Goal: Use online tool/utility: Utilize a website feature to perform a specific function

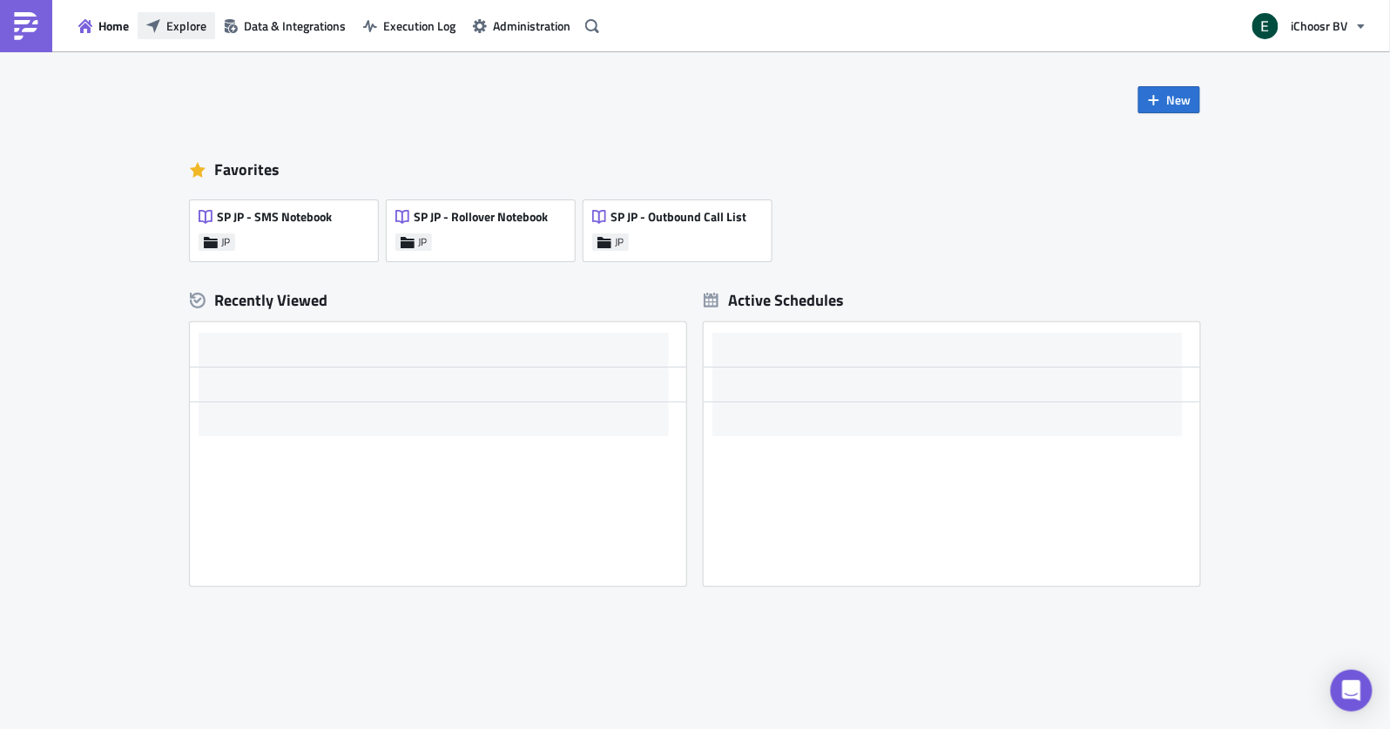
click at [199, 27] on span "Explore" at bounding box center [186, 26] width 40 height 18
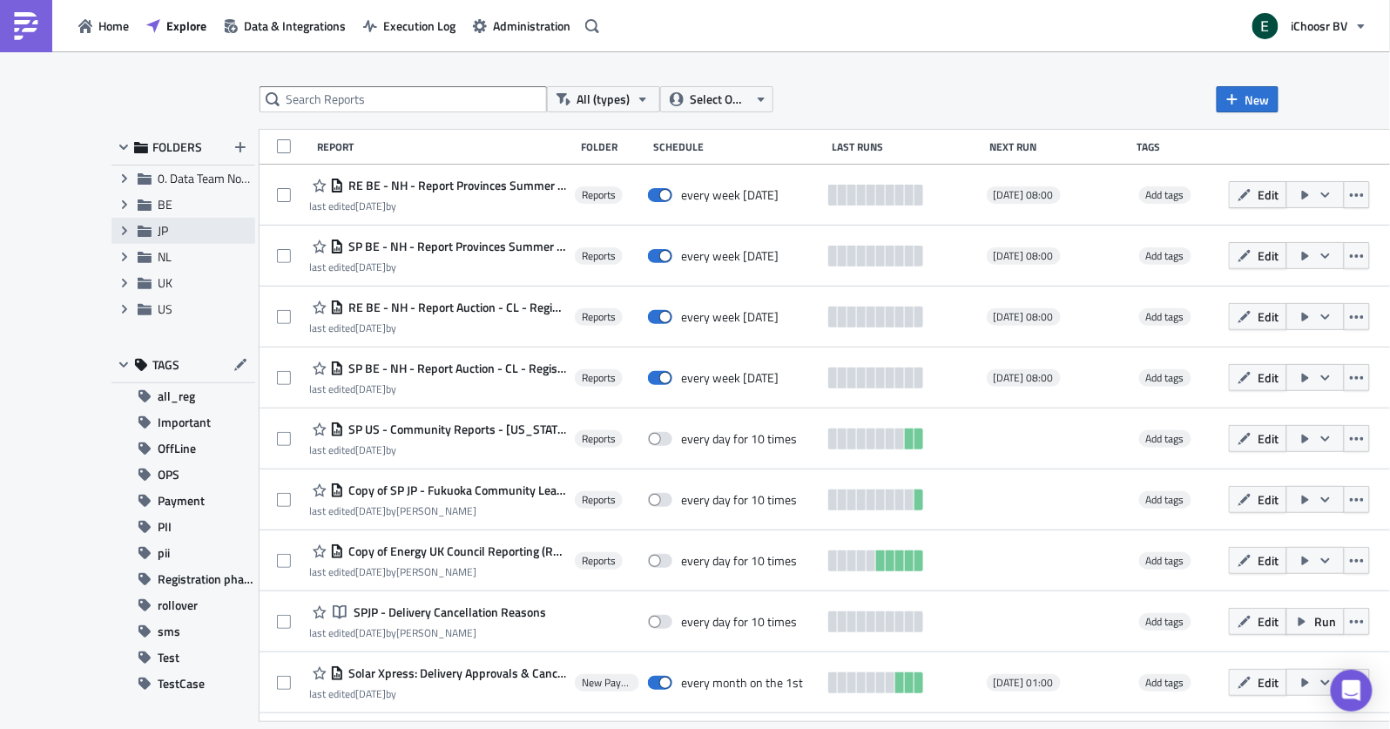
click at [158, 228] on span "JP" at bounding box center [163, 230] width 10 height 18
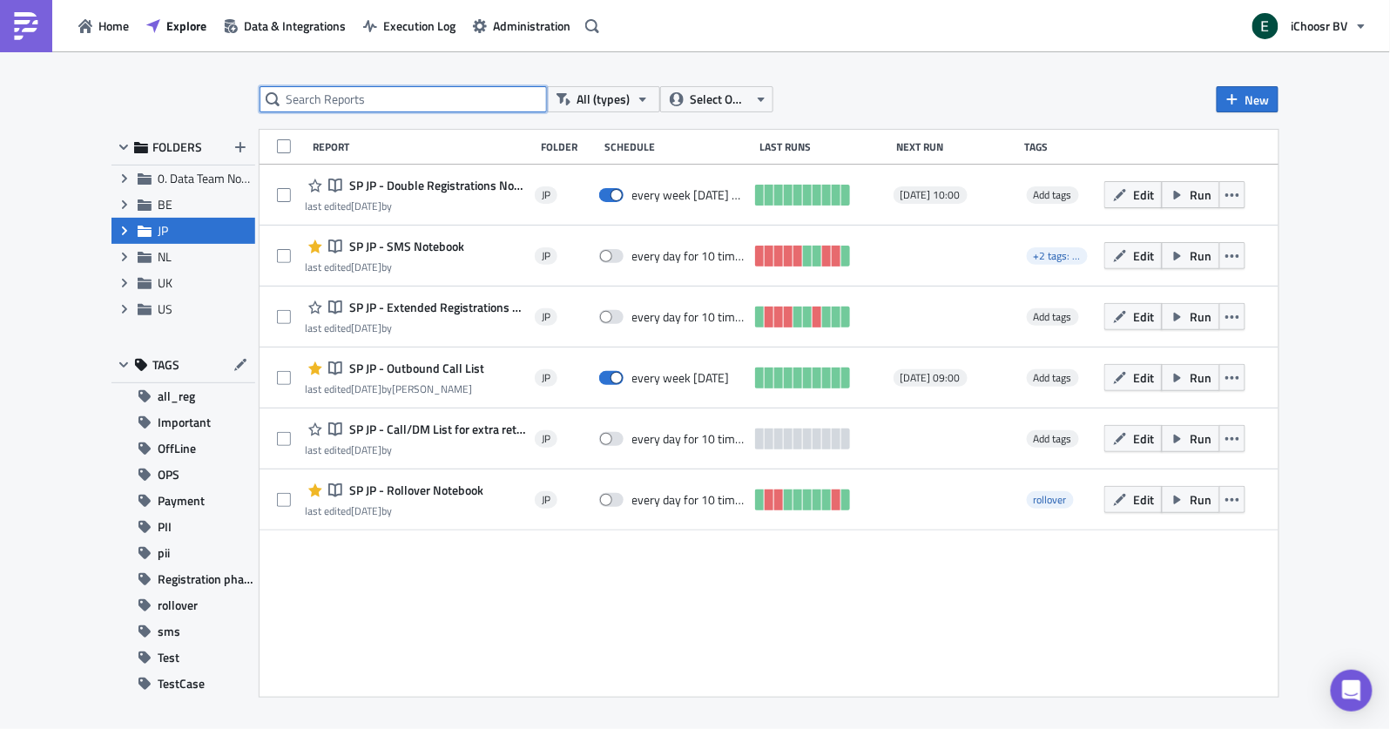
click at [400, 100] on input "text" at bounding box center [402, 99] width 287 height 26
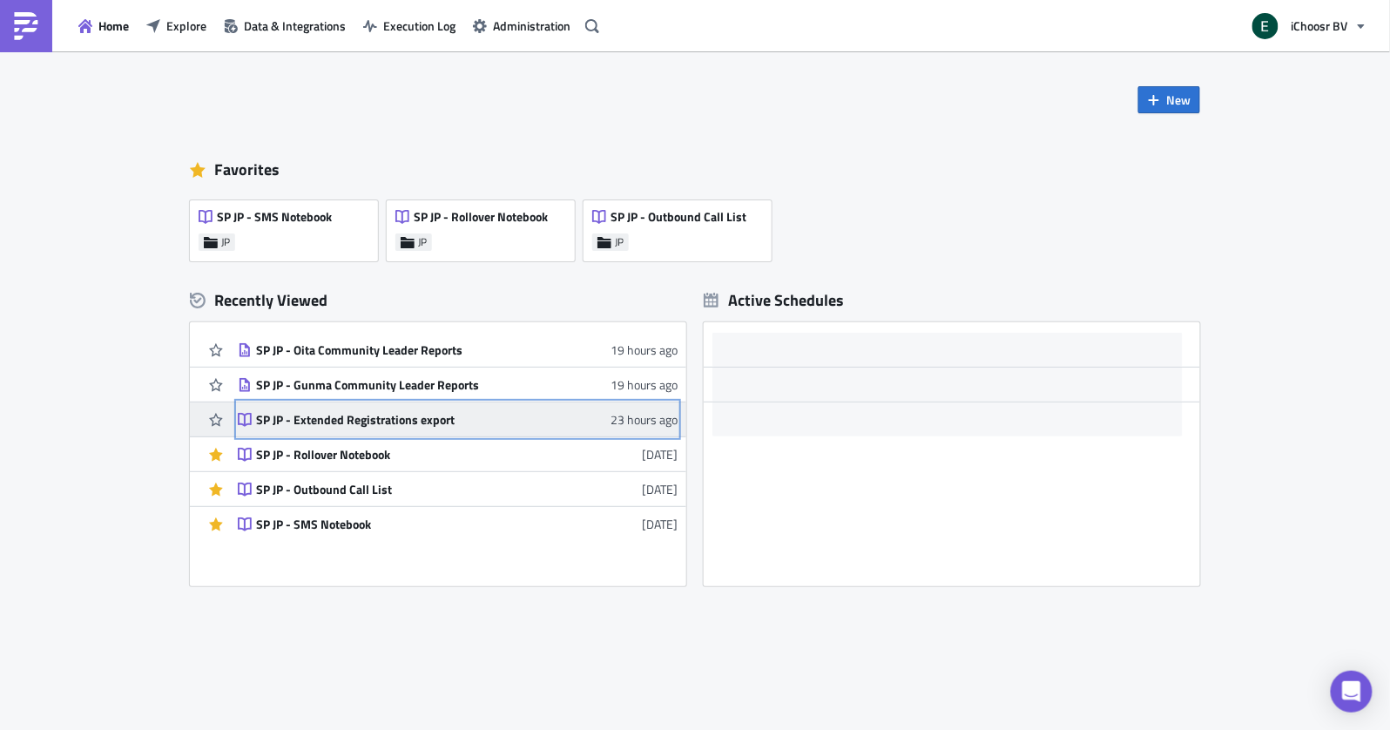
click at [387, 425] on div "SP JP - Extended Registrations export" at bounding box center [408, 420] width 305 height 16
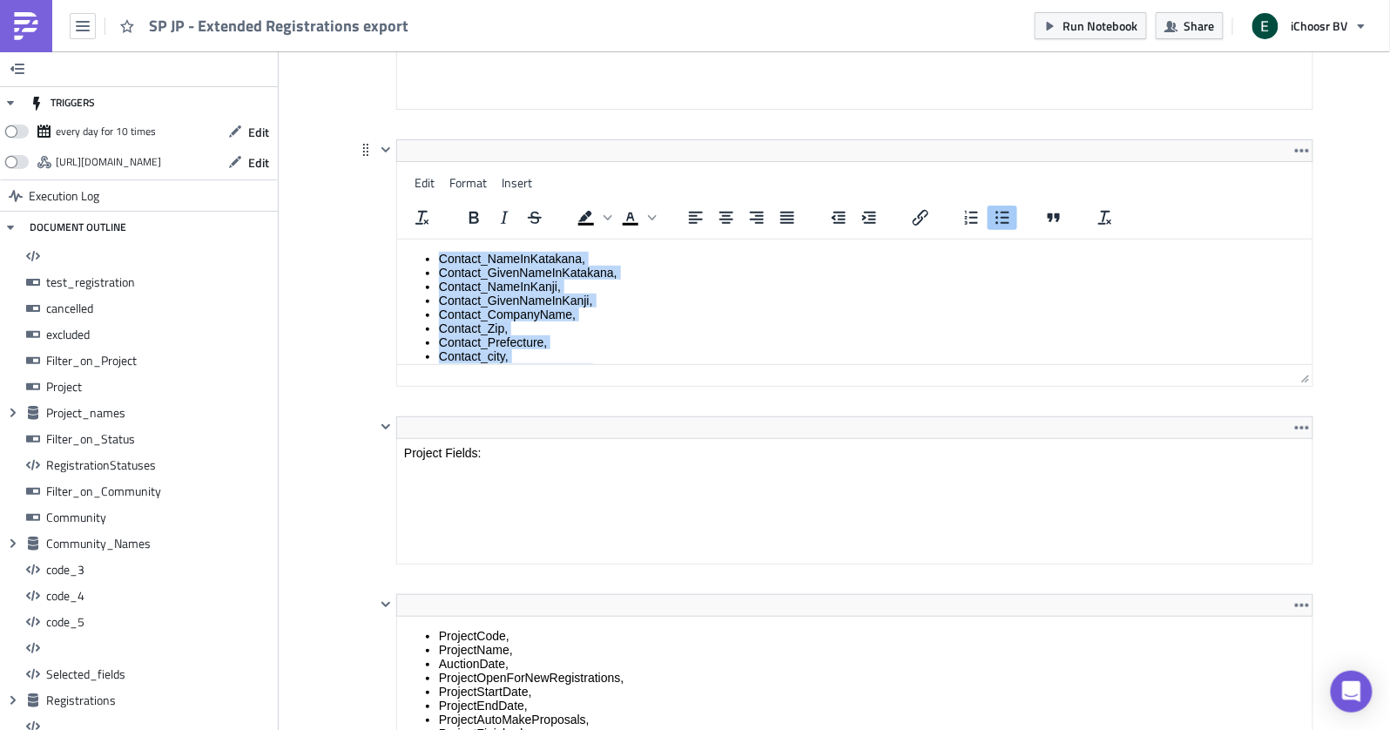
drag, startPoint x: 576, startPoint y: 246, endPoint x: 553, endPoint y: 236, distance: 25.4
click at [553, 239] on html "Contact_NameInKatakana, Contact_GivenNameInKatakana, Contact_NameInKanji, Conta…" at bounding box center [854, 481] width 915 height 484
click at [553, 301] on li "Contact_GivenNameInKanji," at bounding box center [872, 300] width 866 height 14
drag, startPoint x: 436, startPoint y: 269, endPoint x: 577, endPoint y: 345, distance: 160.1
click at [577, 345] on ul "Contact_NameInKatakana, Contact_GivenNameInKatakana, Contact_NameInKanji, Conta…" at bounding box center [854, 447] width 901 height 460
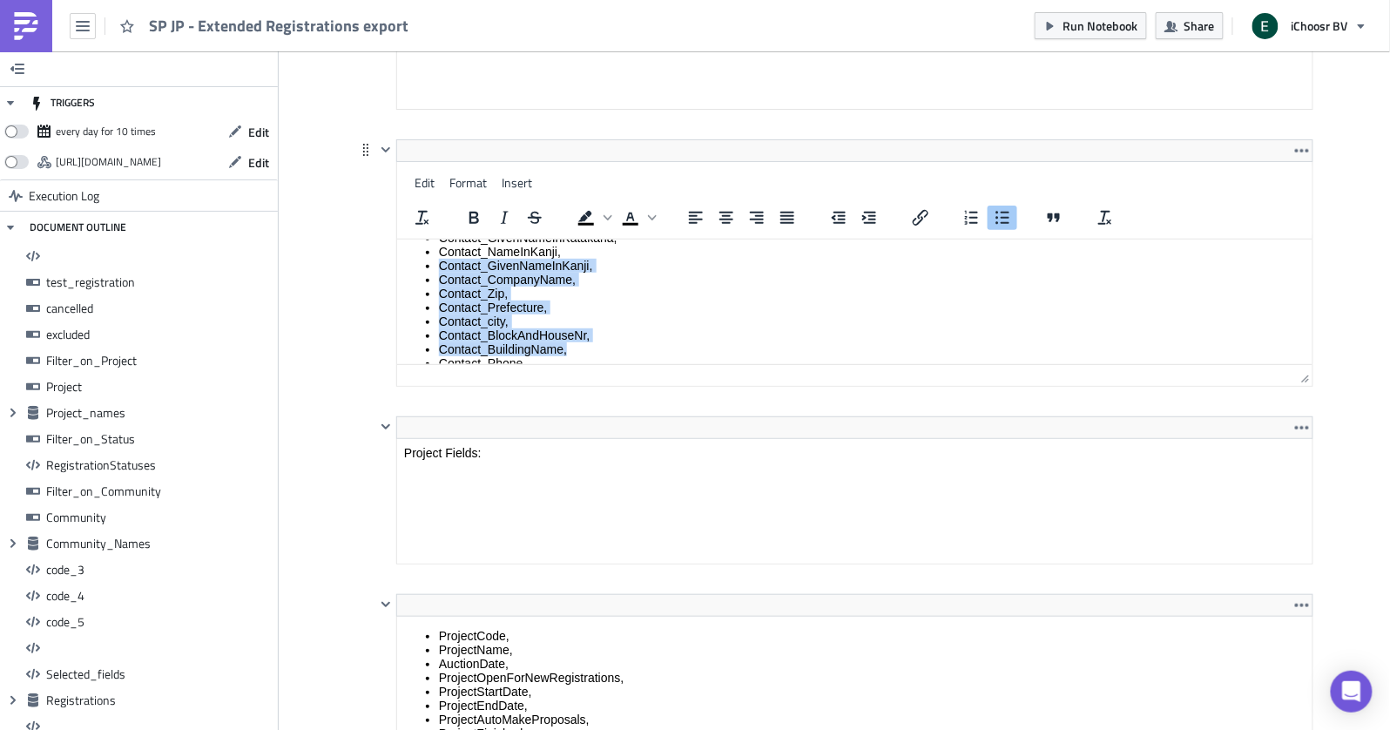
copy ul "Contact_GivenNameInKanji, Contact_CompanyName, Contact_Zip, Contact_Prefecture,…"
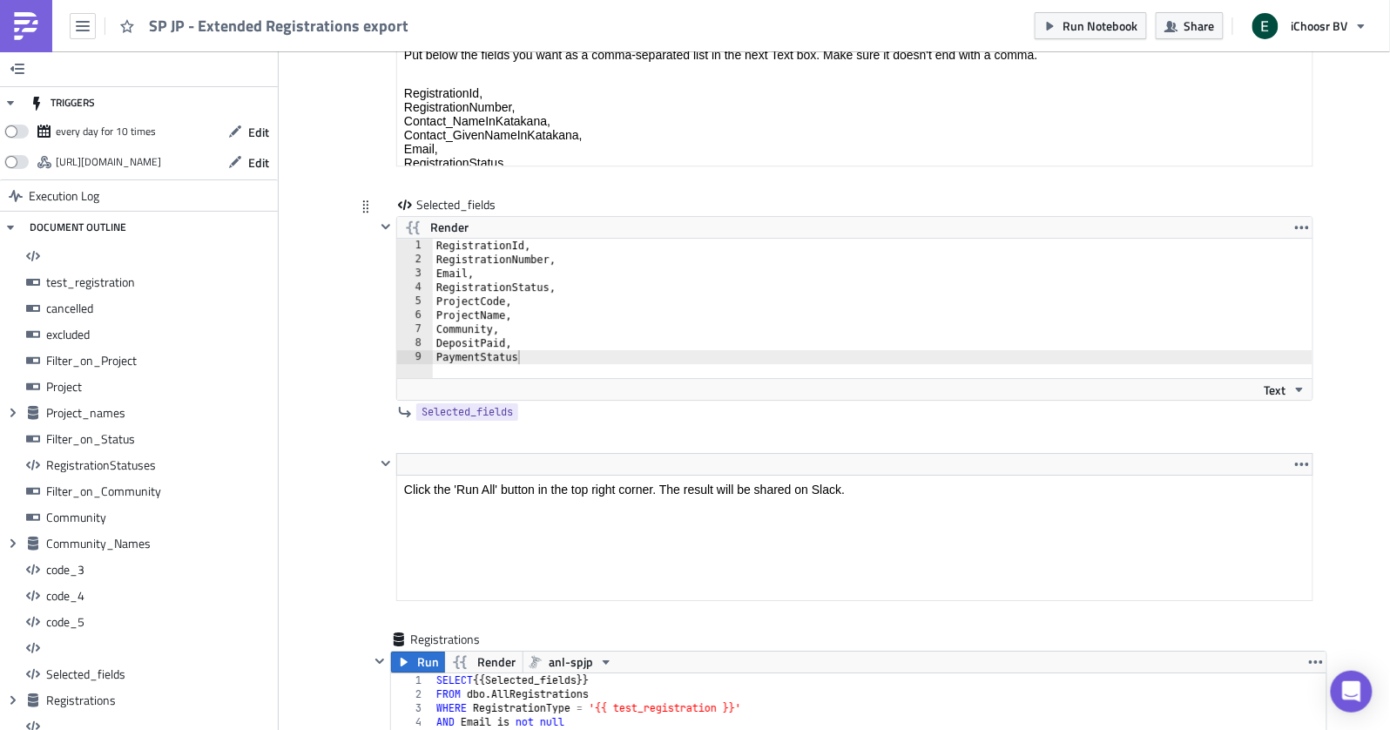
click at [539, 310] on div "RegistrationId, RegistrationNumber, Email, RegistrationStatus, ProjectCode, Pro…" at bounding box center [883, 322] width 900 height 167
type textarea "PaymentStatus,"
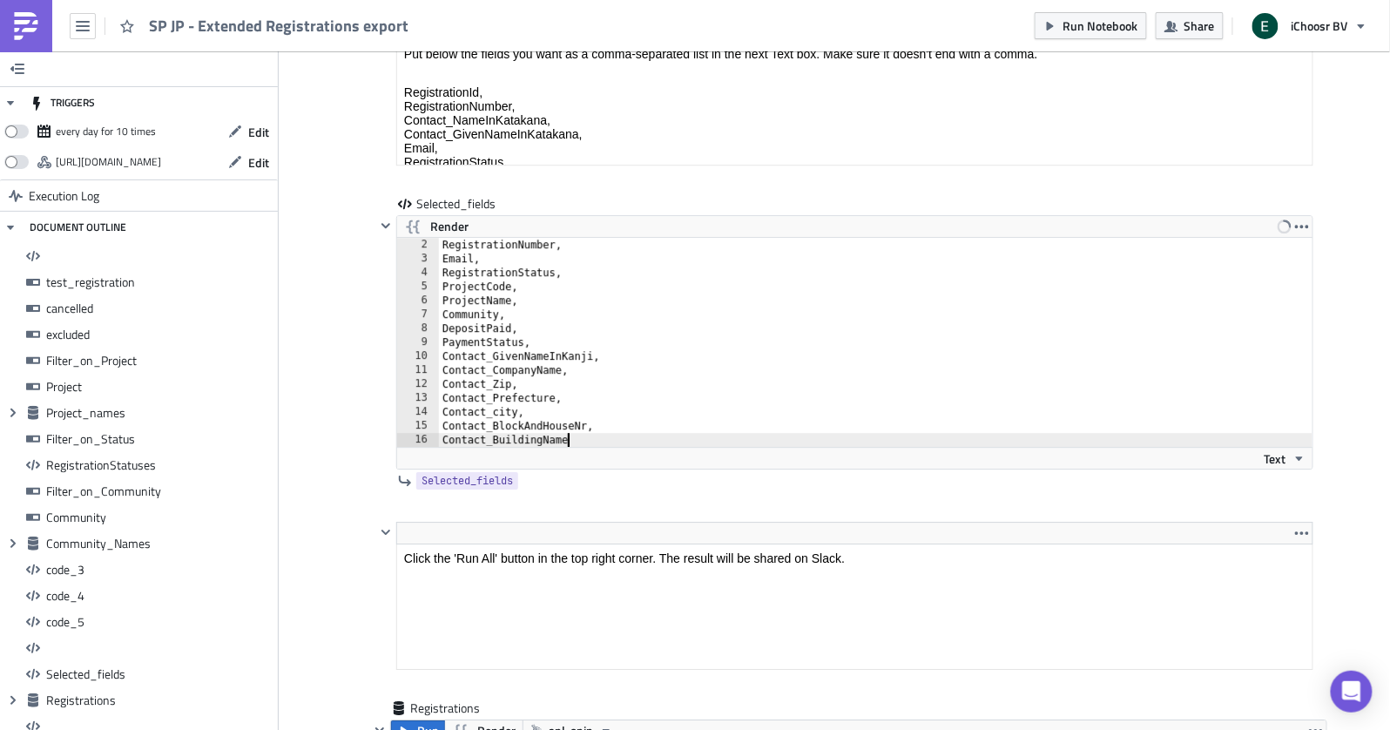
type textarea "Contact_BuildingName"
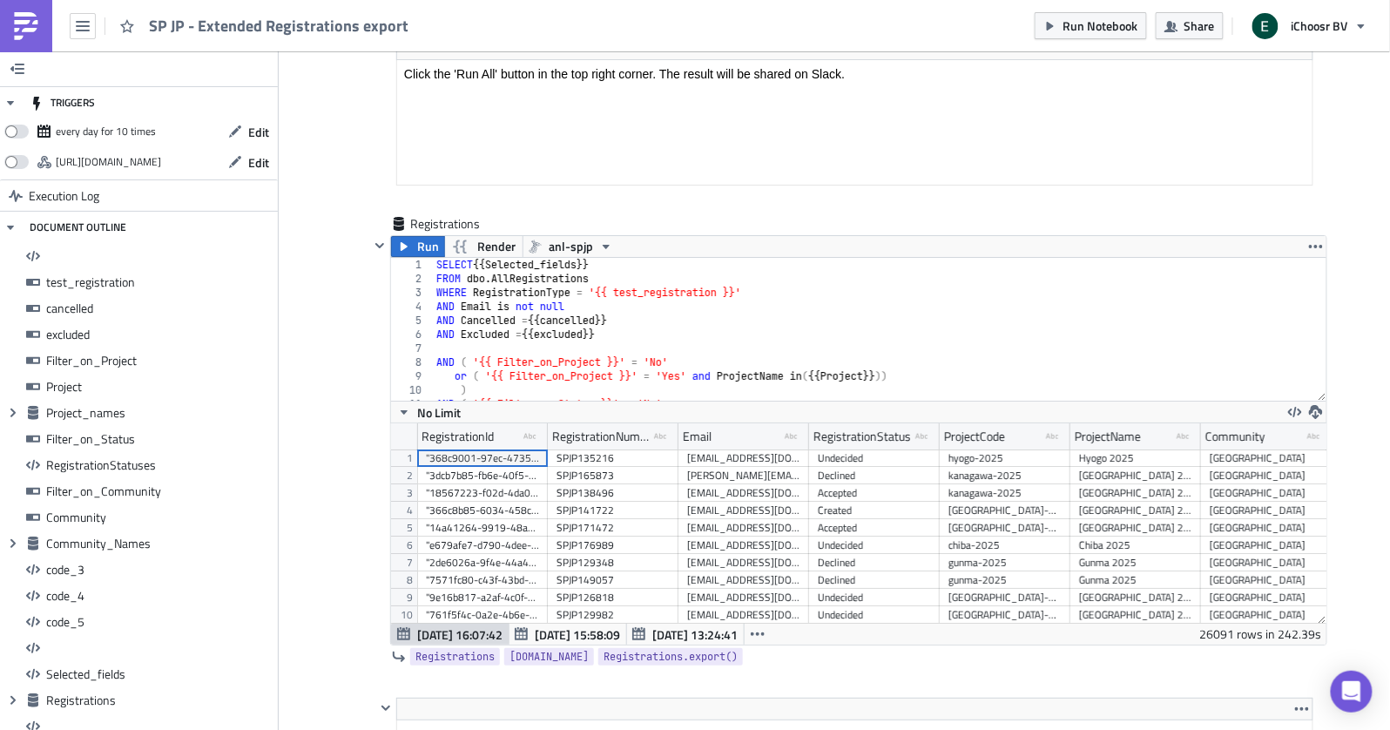
scroll to position [14400, 0]
click at [407, 242] on icon "button" at bounding box center [404, 249] width 14 height 14
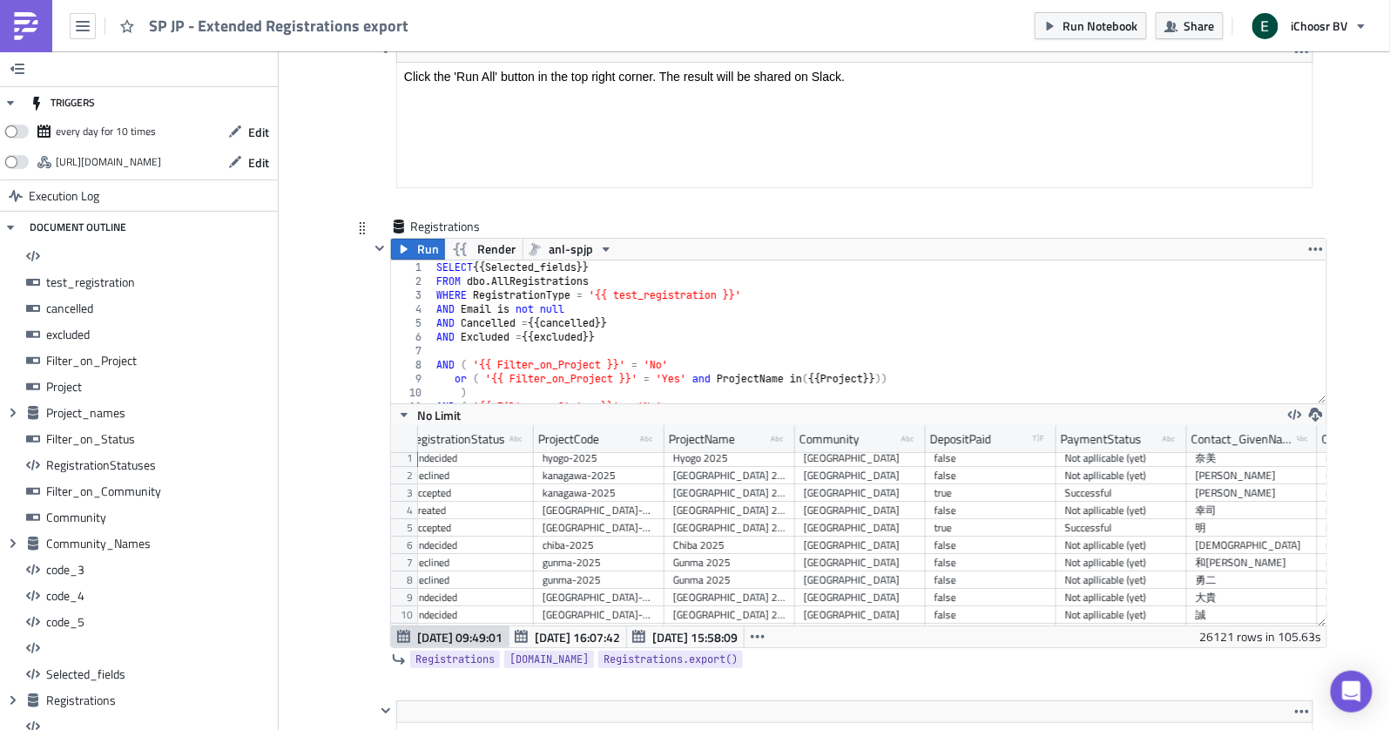
scroll to position [0, 438]
